Goal: Book appointment/travel/reservation

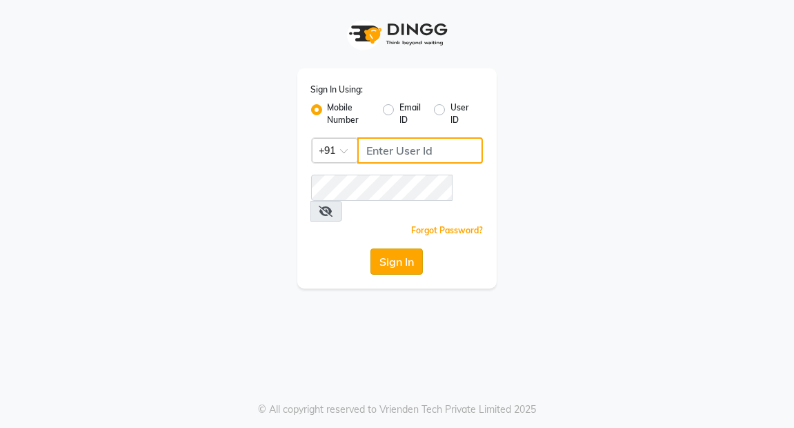
type input "7077710900"
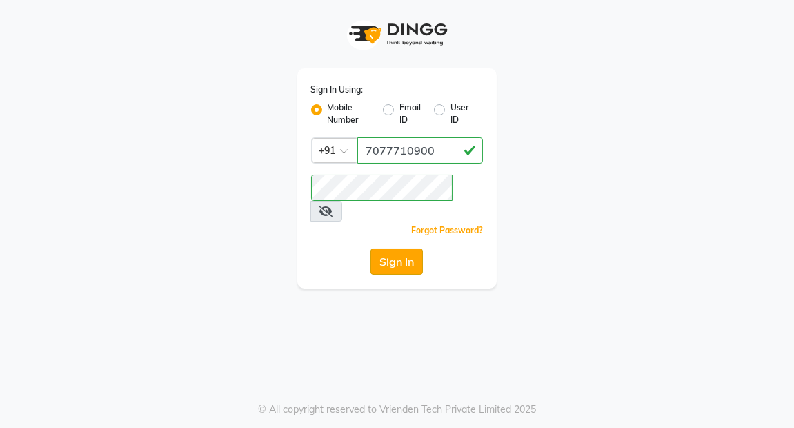
click at [390, 248] on button "Sign In" at bounding box center [396, 261] width 52 height 26
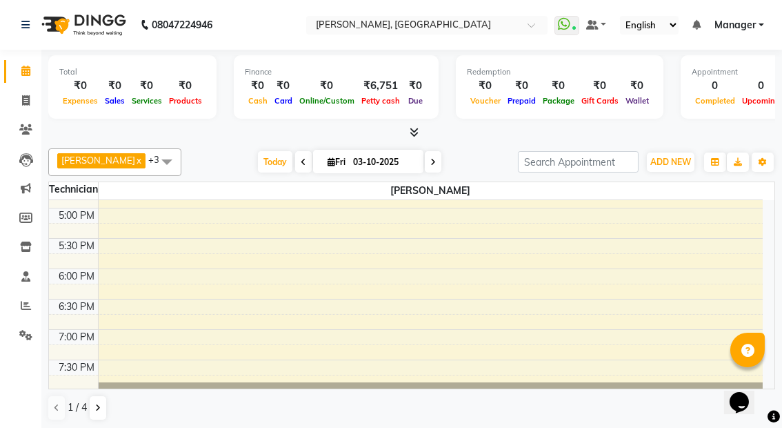
scroll to position [591, 0]
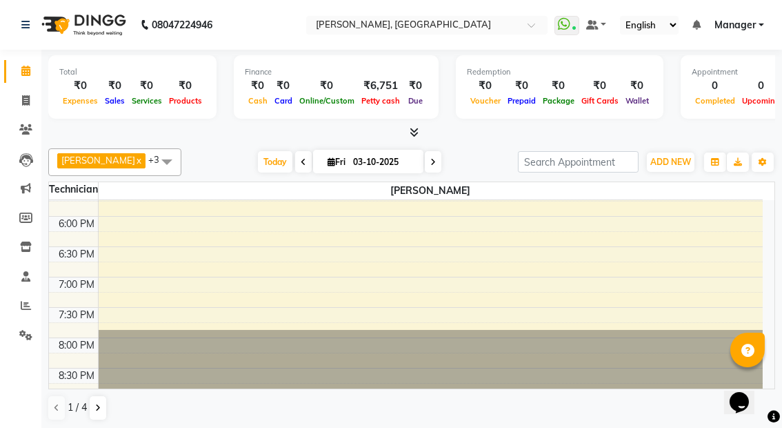
click at [430, 163] on icon at bounding box center [433, 162] width 6 height 8
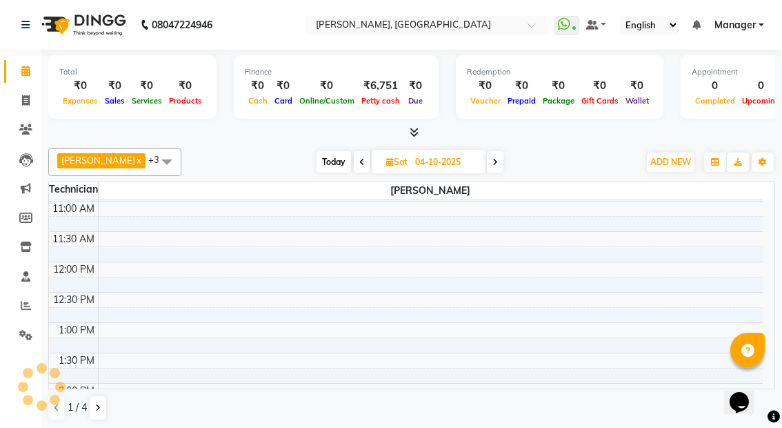
scroll to position [181, 0]
click at [493, 164] on icon at bounding box center [496, 162] width 6 height 8
type input "05-10-2025"
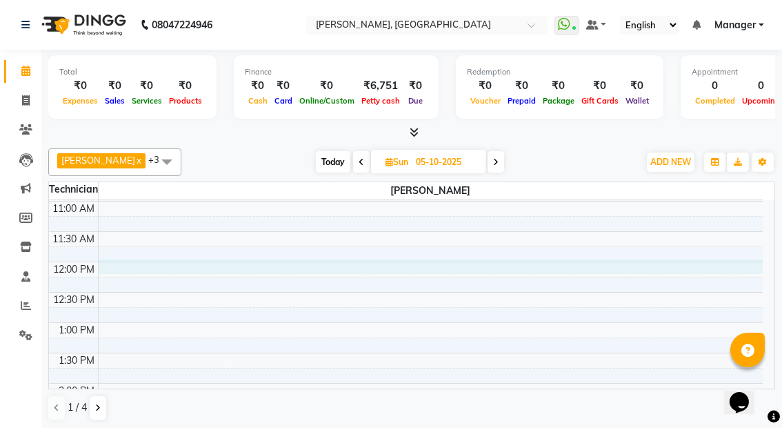
click at [143, 265] on div "8:00 AM 8:30 AM 9:00 AM 9:30 AM 10:00 AM 10:30 AM 11:00 AM 11:30 AM 12:00 PM 12…" at bounding box center [406, 413] width 714 height 789
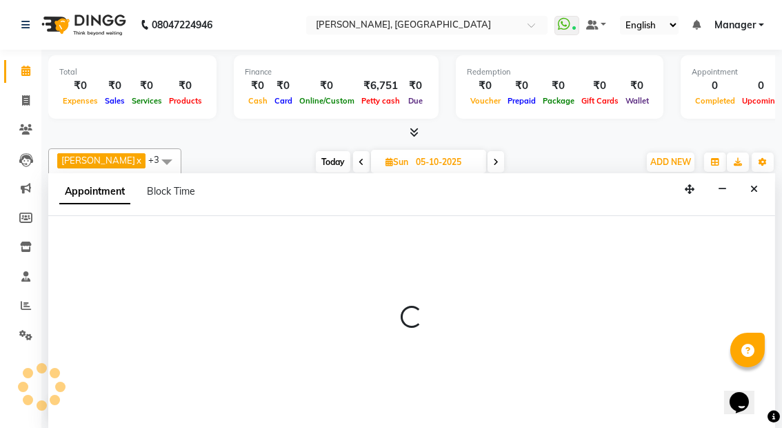
scroll to position [0, 0]
select select "91021"
select select "tentative"
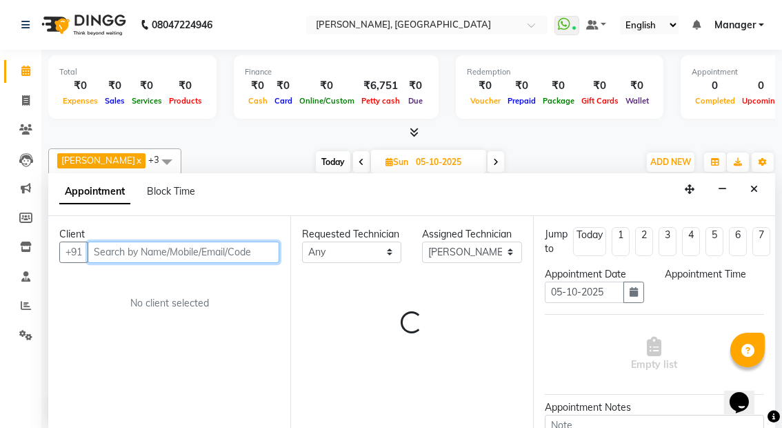
select select "720"
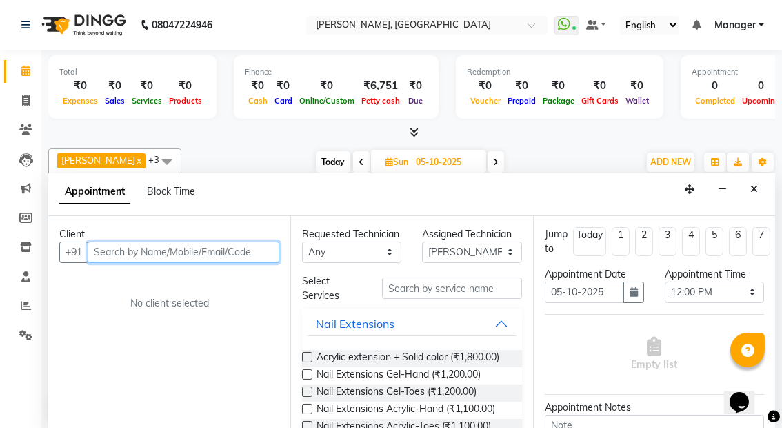
click at [147, 248] on input "text" at bounding box center [184, 251] width 192 height 21
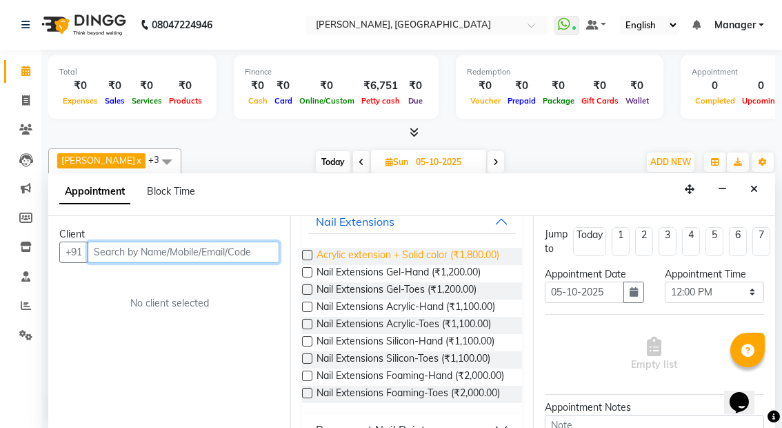
scroll to position [104, 0]
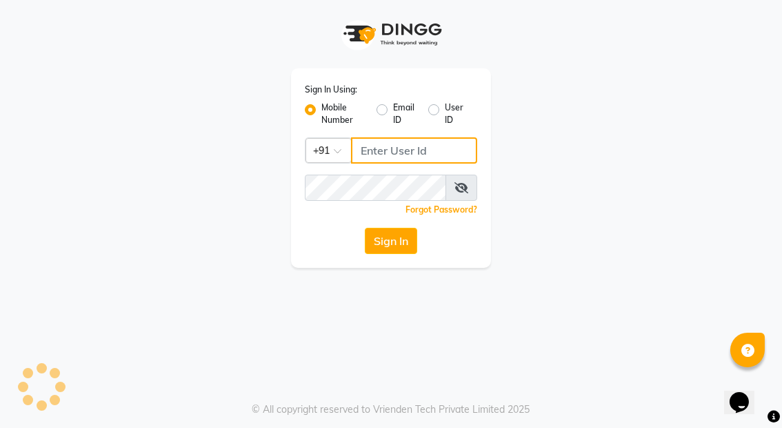
type input "7077710900"
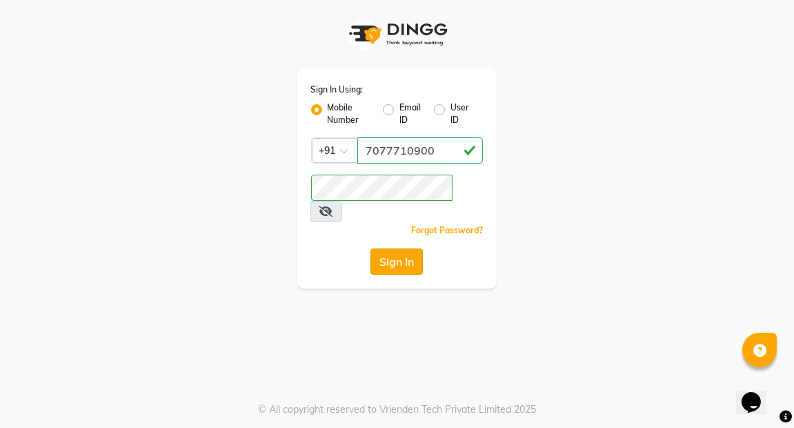
click at [406, 248] on button "Sign In" at bounding box center [396, 261] width 52 height 26
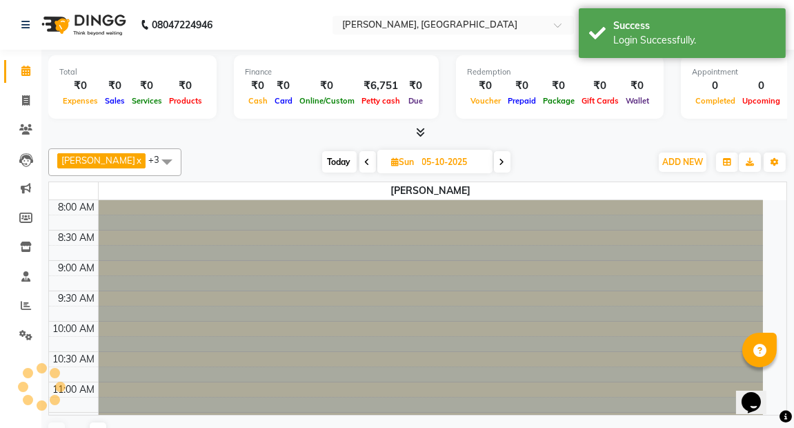
select select "en"
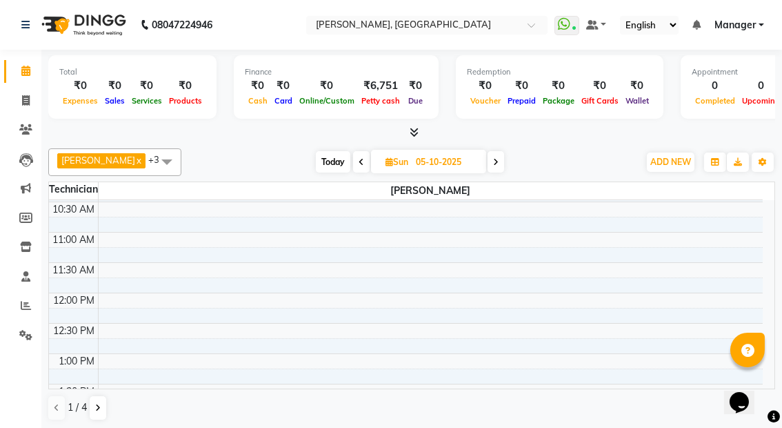
scroll to position [155, 0]
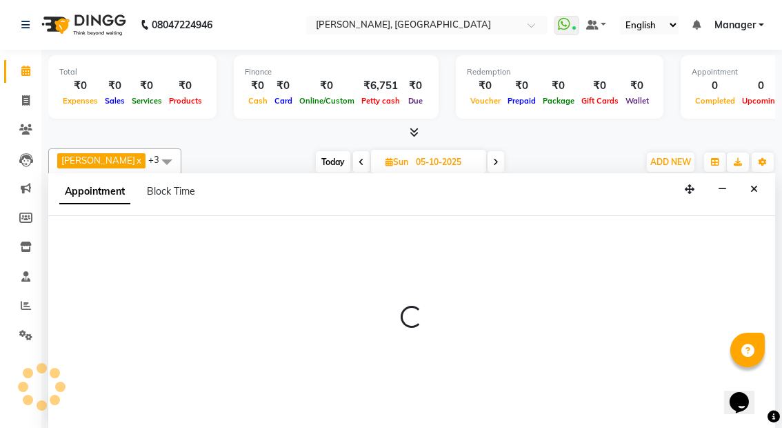
scroll to position [0, 0]
select select "91021"
select select "750"
select select "tentative"
